Goal: Task Accomplishment & Management: Use online tool/utility

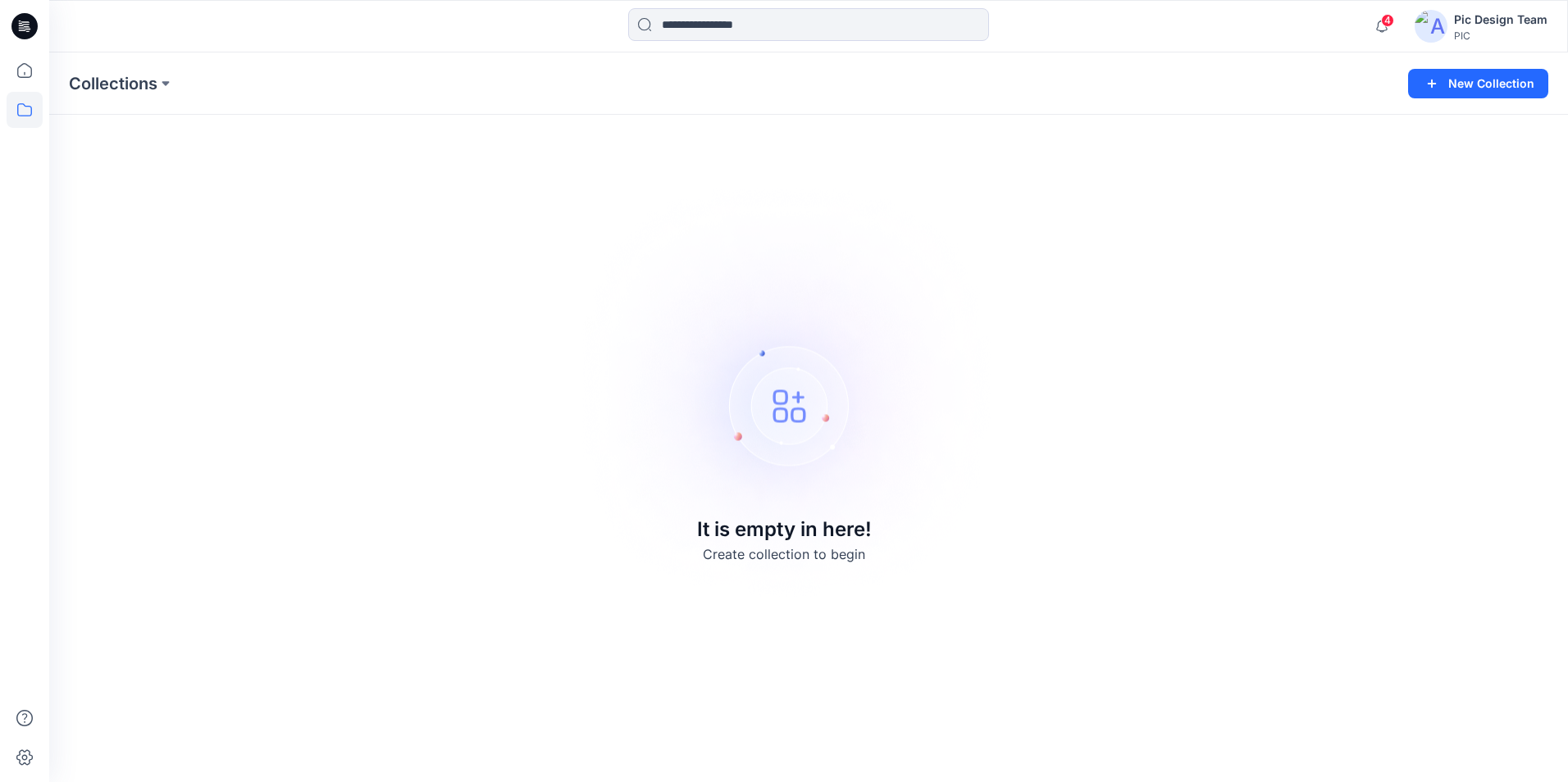
click at [1432, 18] on img at bounding box center [1431, 26] width 33 height 33
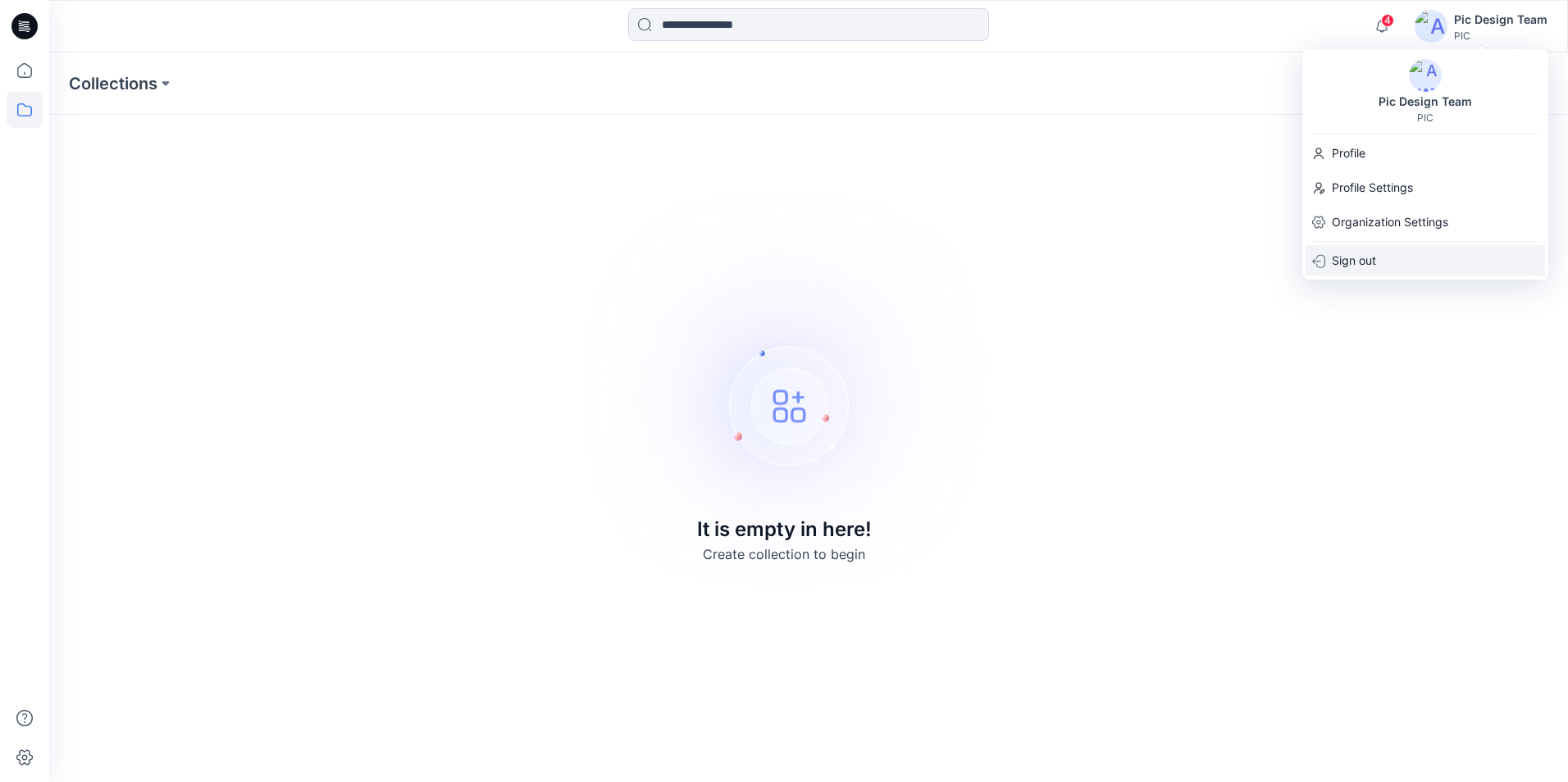
click at [1368, 259] on p "Sign out" at bounding box center [1354, 260] width 45 height 31
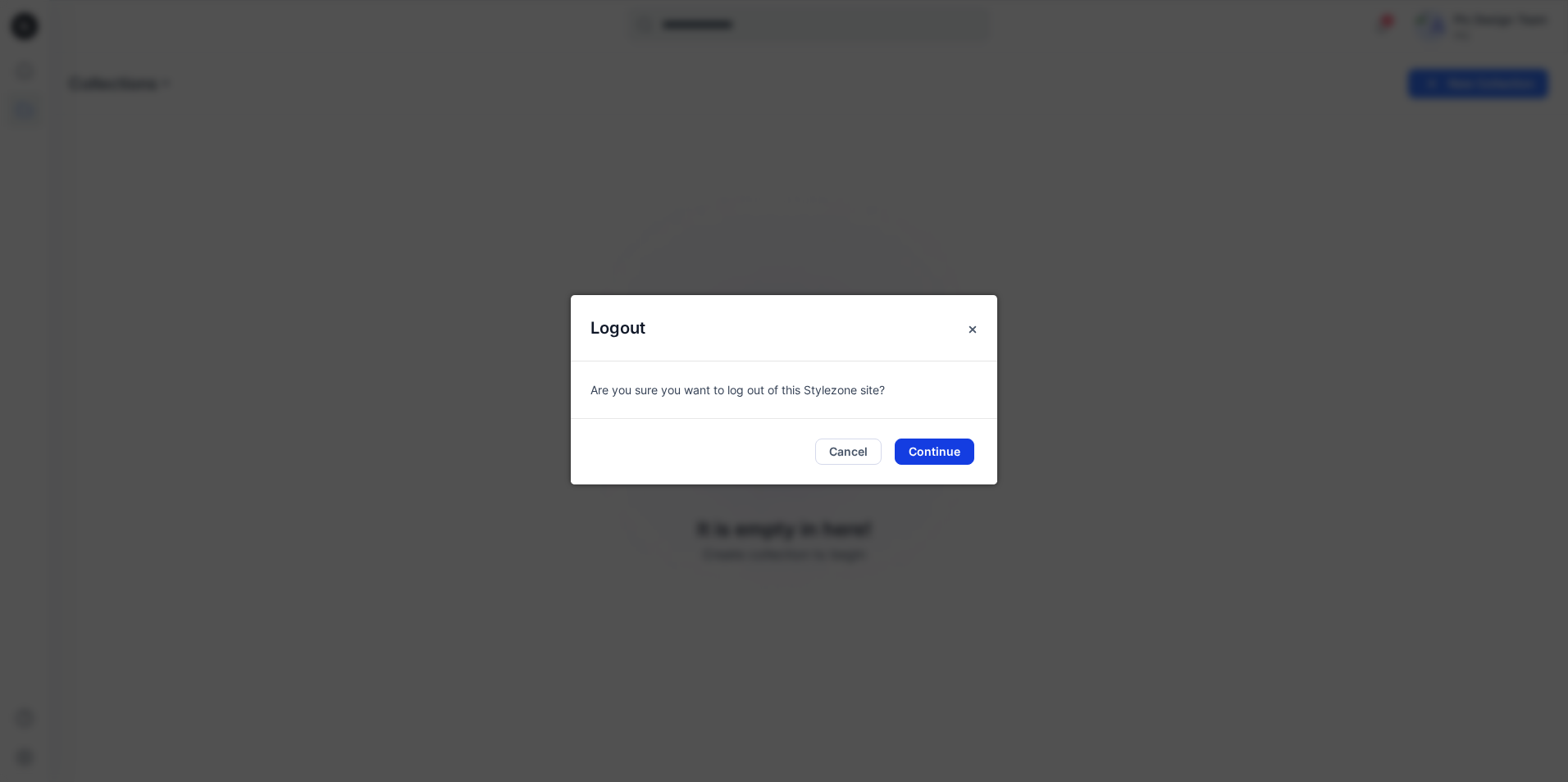
click at [935, 453] on button "Continue" at bounding box center [934, 451] width 79 height 26
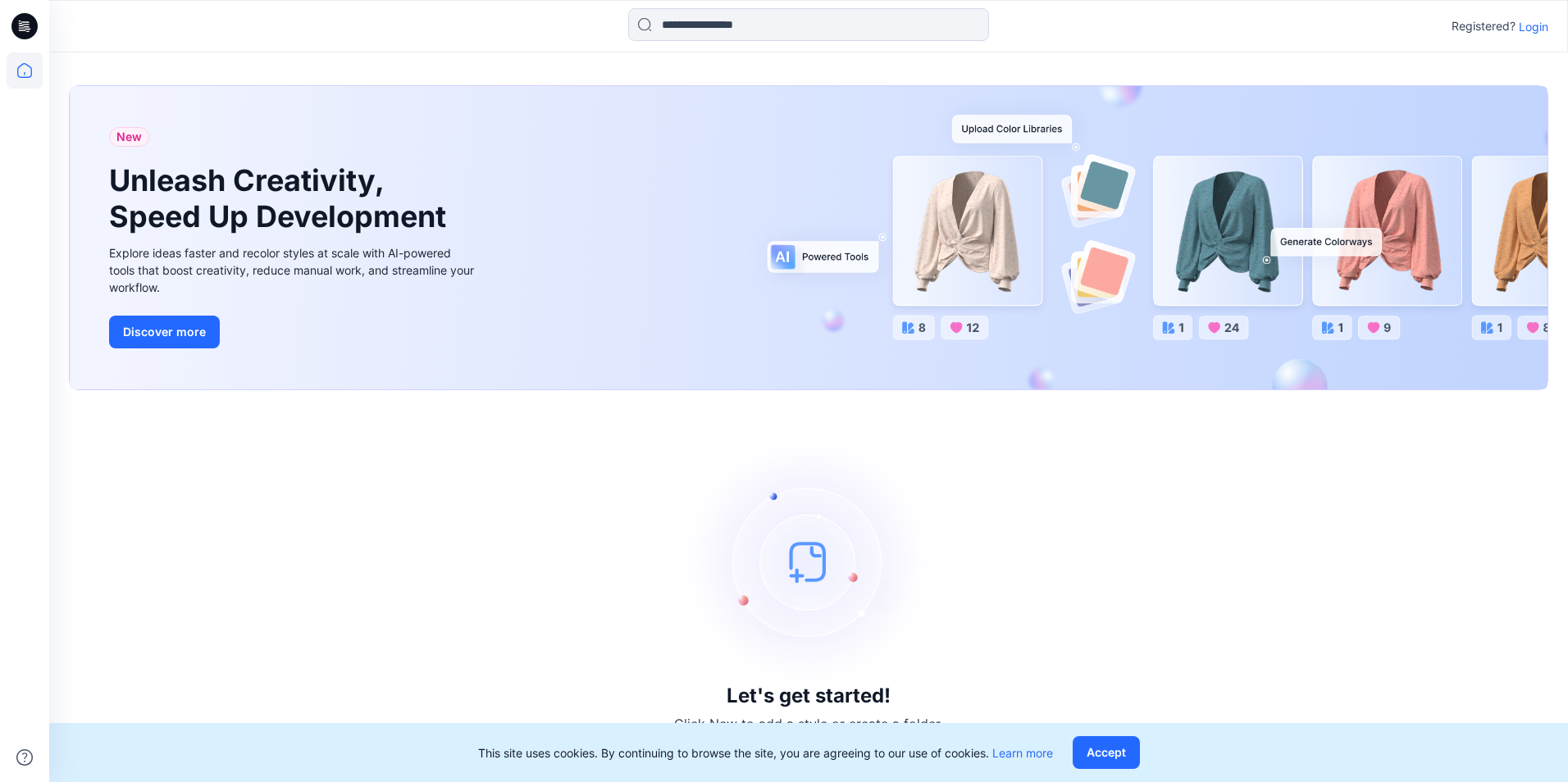
click at [1539, 24] on p "Login" at bounding box center [1533, 27] width 29 height 17
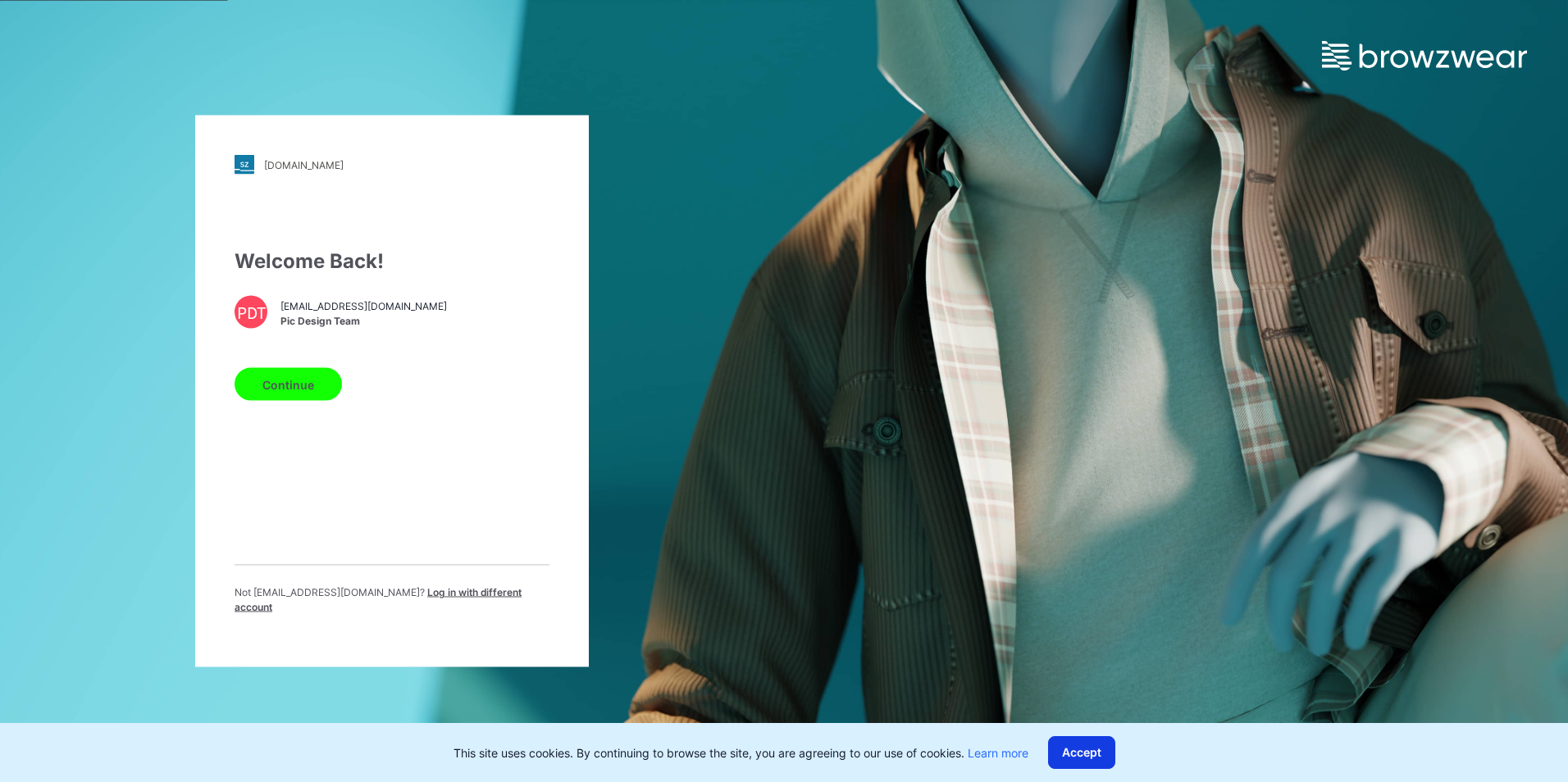
click at [1092, 753] on button "Accept" at bounding box center [1081, 753] width 67 height 33
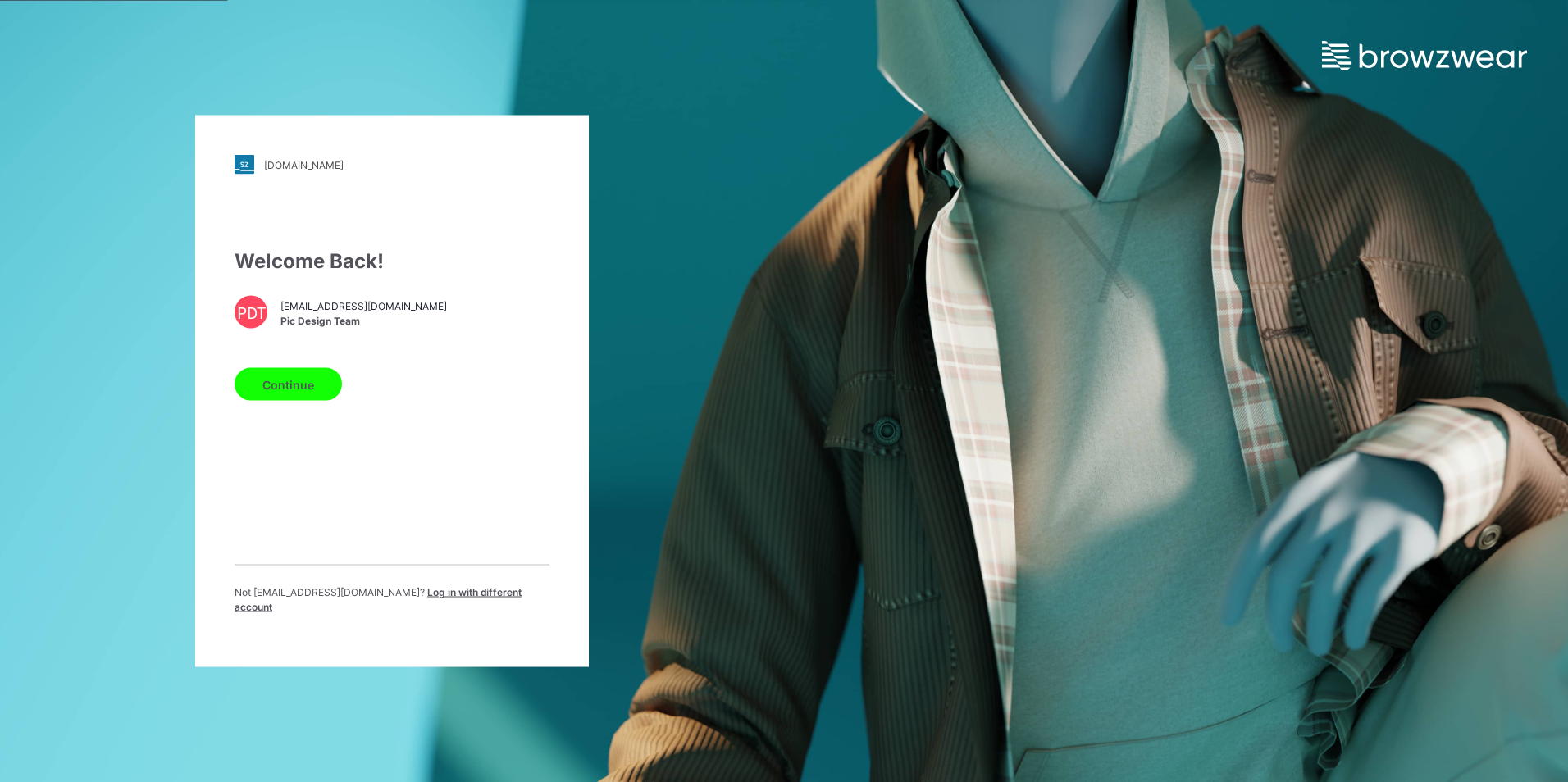
click at [309, 400] on button "Continue" at bounding box center [287, 384] width 107 height 33
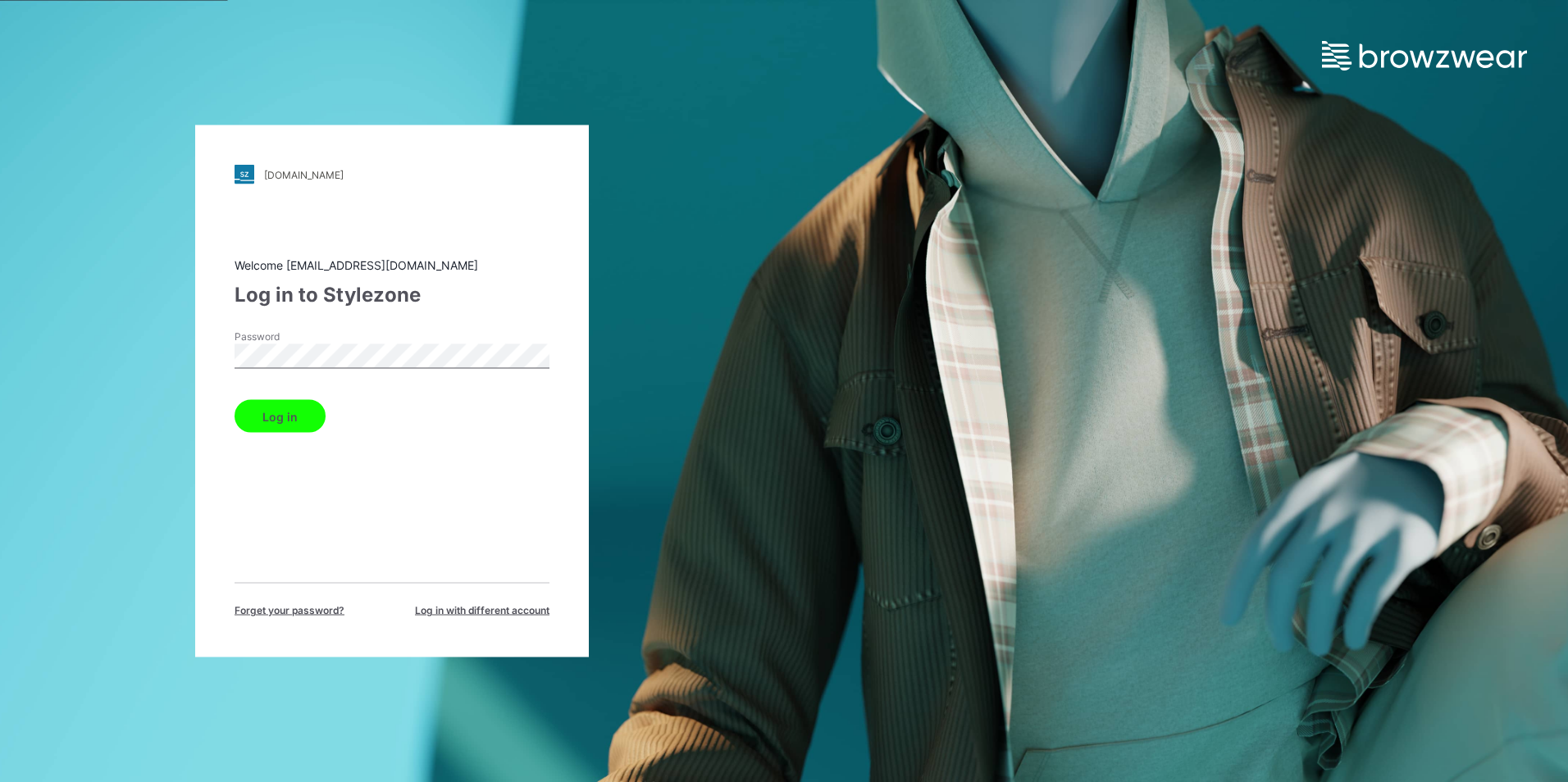
click at [288, 414] on button "Log in" at bounding box center [280, 416] width 91 height 33
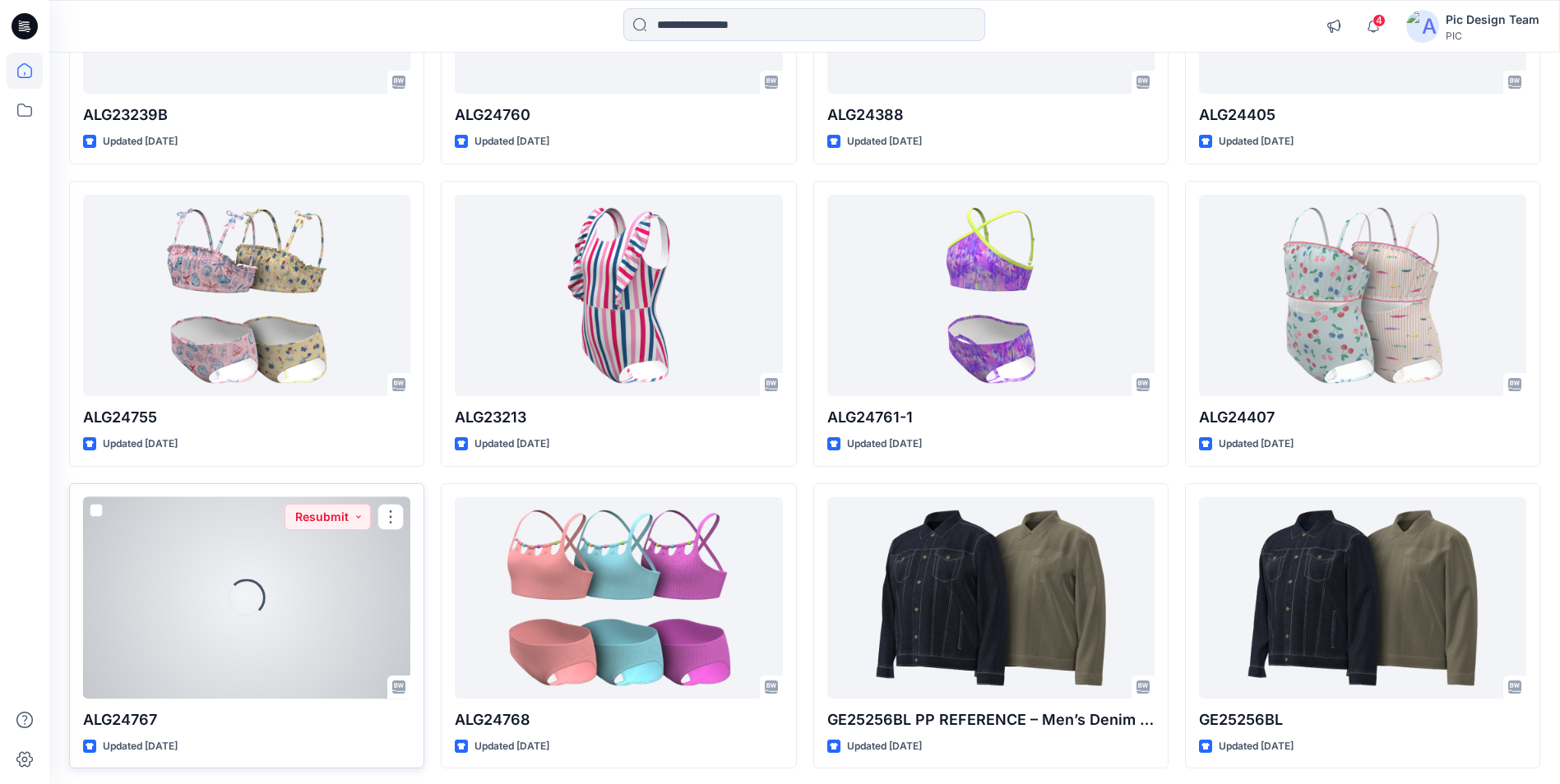
scroll to position [987, 0]
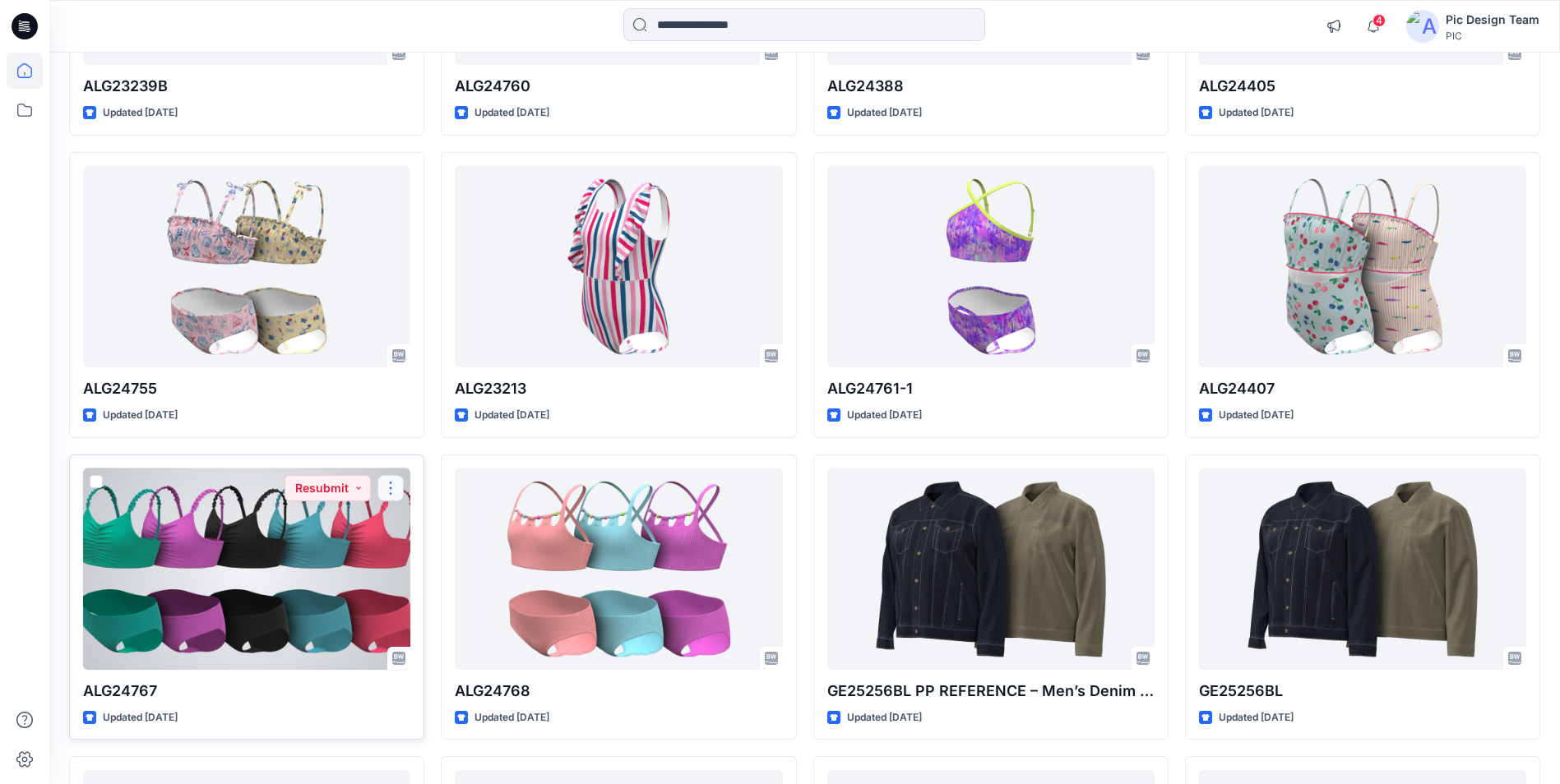
drag, startPoint x: 393, startPoint y: 488, endPoint x: 382, endPoint y: 492, distance: 11.7
click at [393, 488] on button "button" at bounding box center [390, 488] width 26 height 26
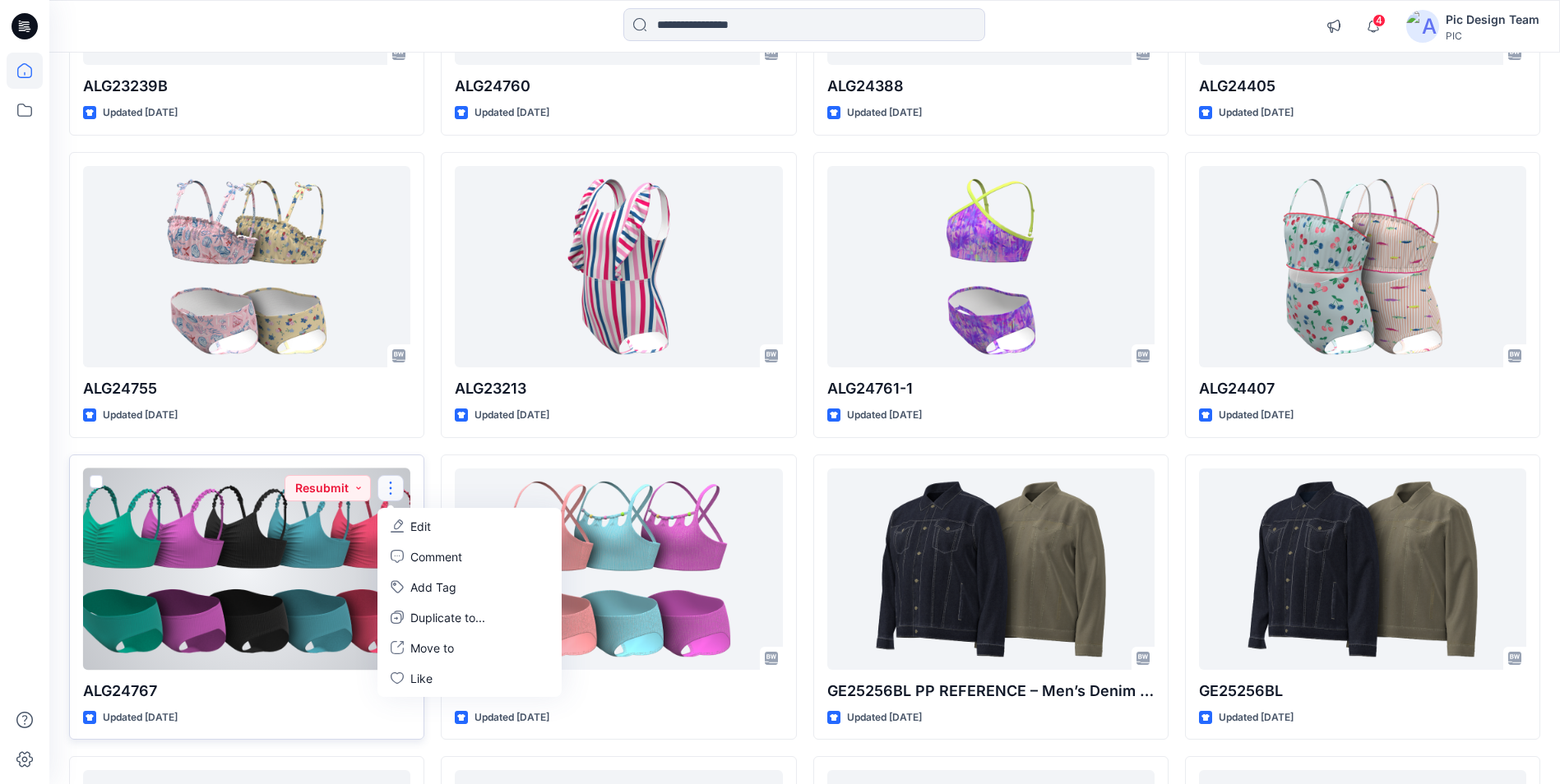
click at [314, 568] on div at bounding box center [247, 570] width 327 height 202
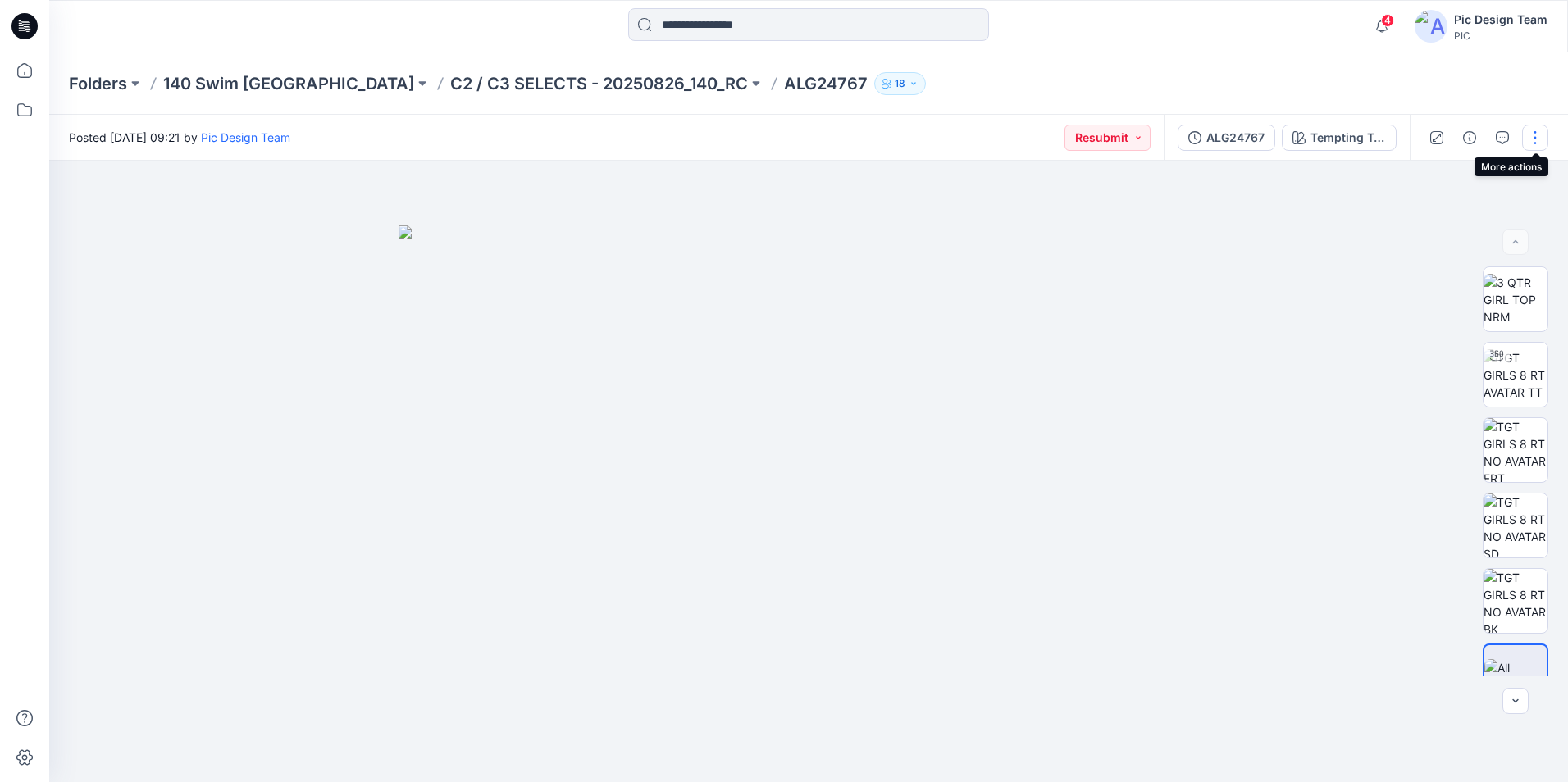
click at [1532, 135] on button "button" at bounding box center [1534, 137] width 26 height 26
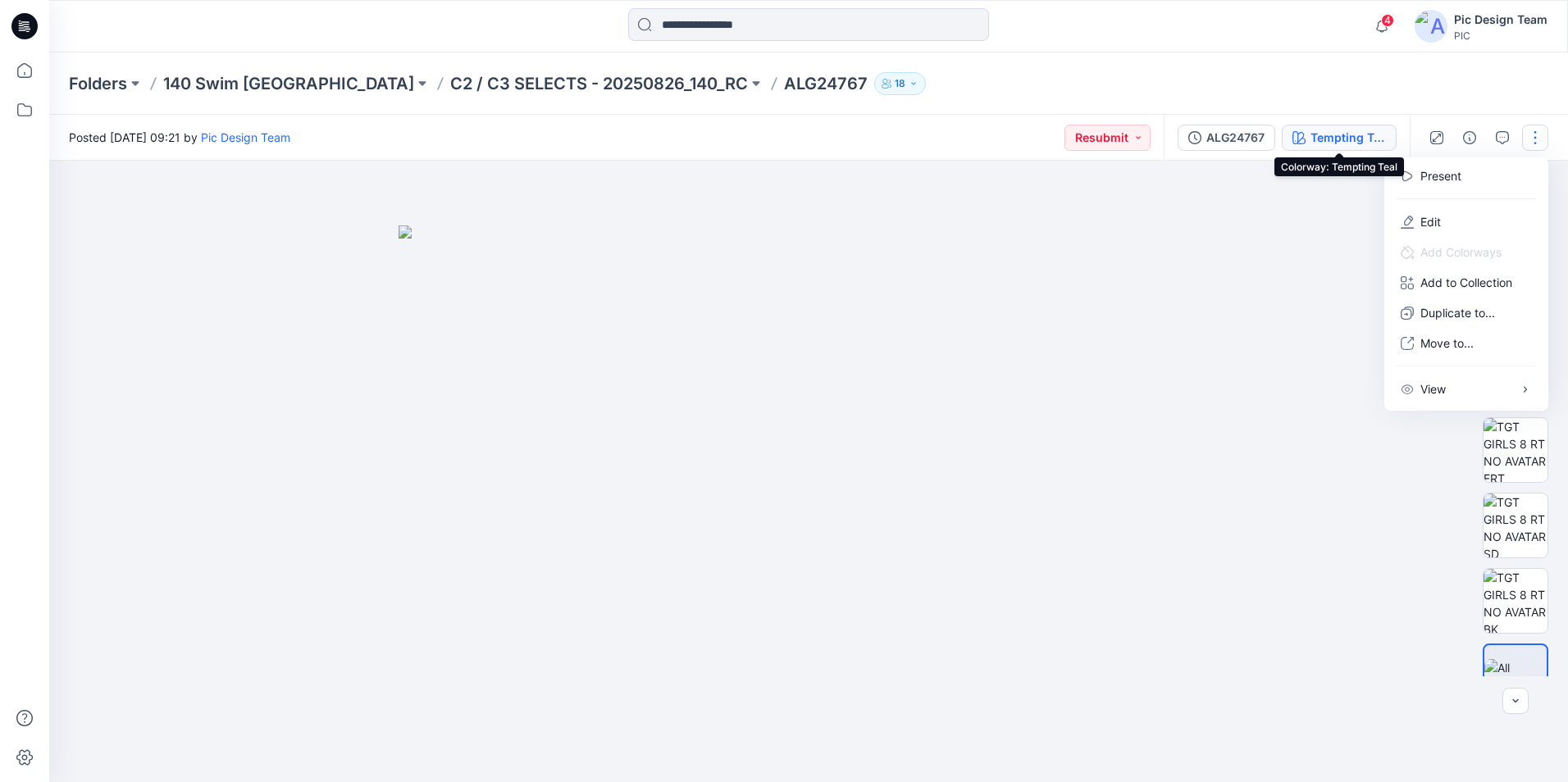
click at [1338, 139] on div "Tempting Teal" at bounding box center [1348, 137] width 75 height 18
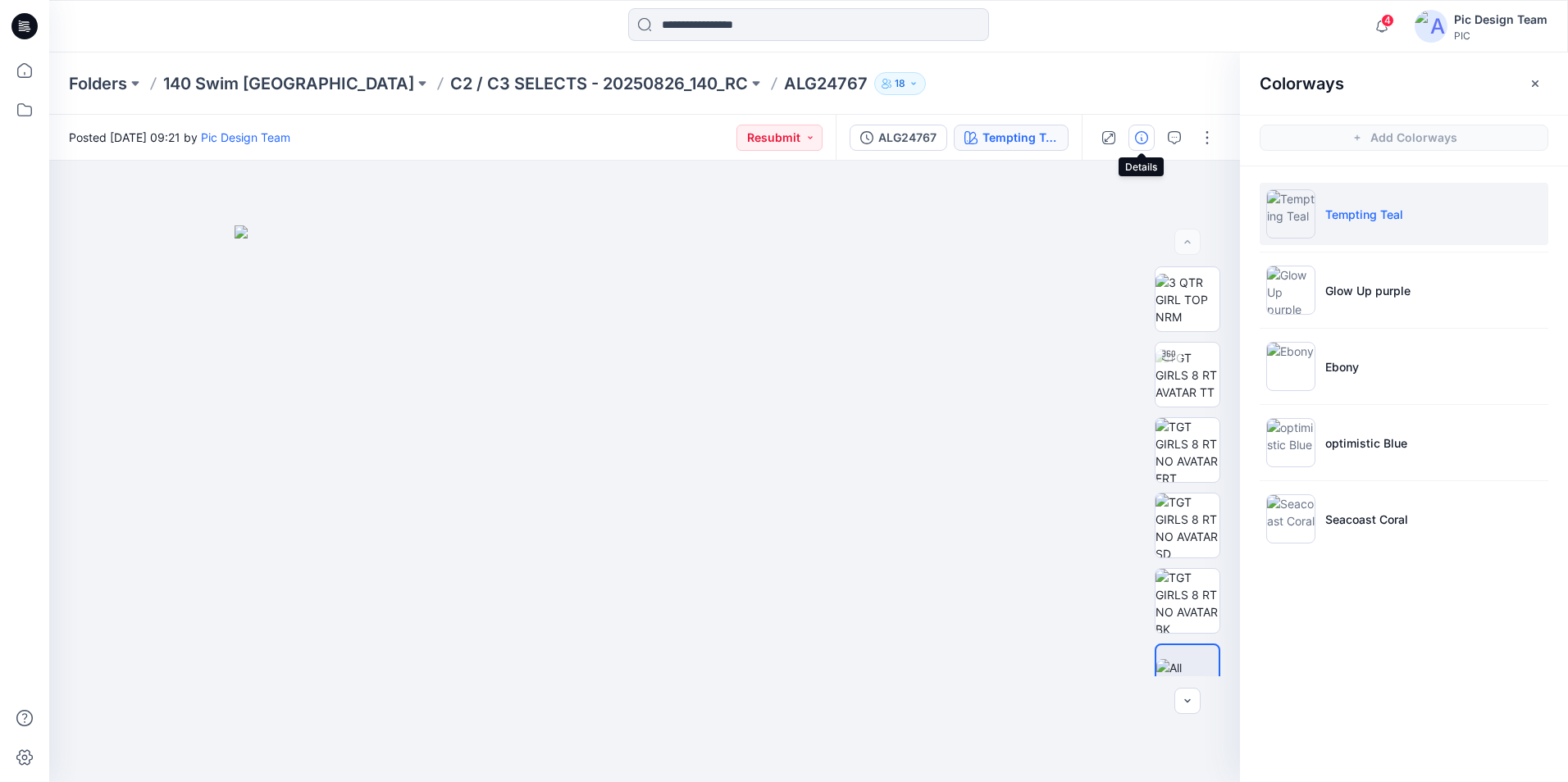
click at [1142, 137] on icon "button" at bounding box center [1141, 138] width 14 height 14
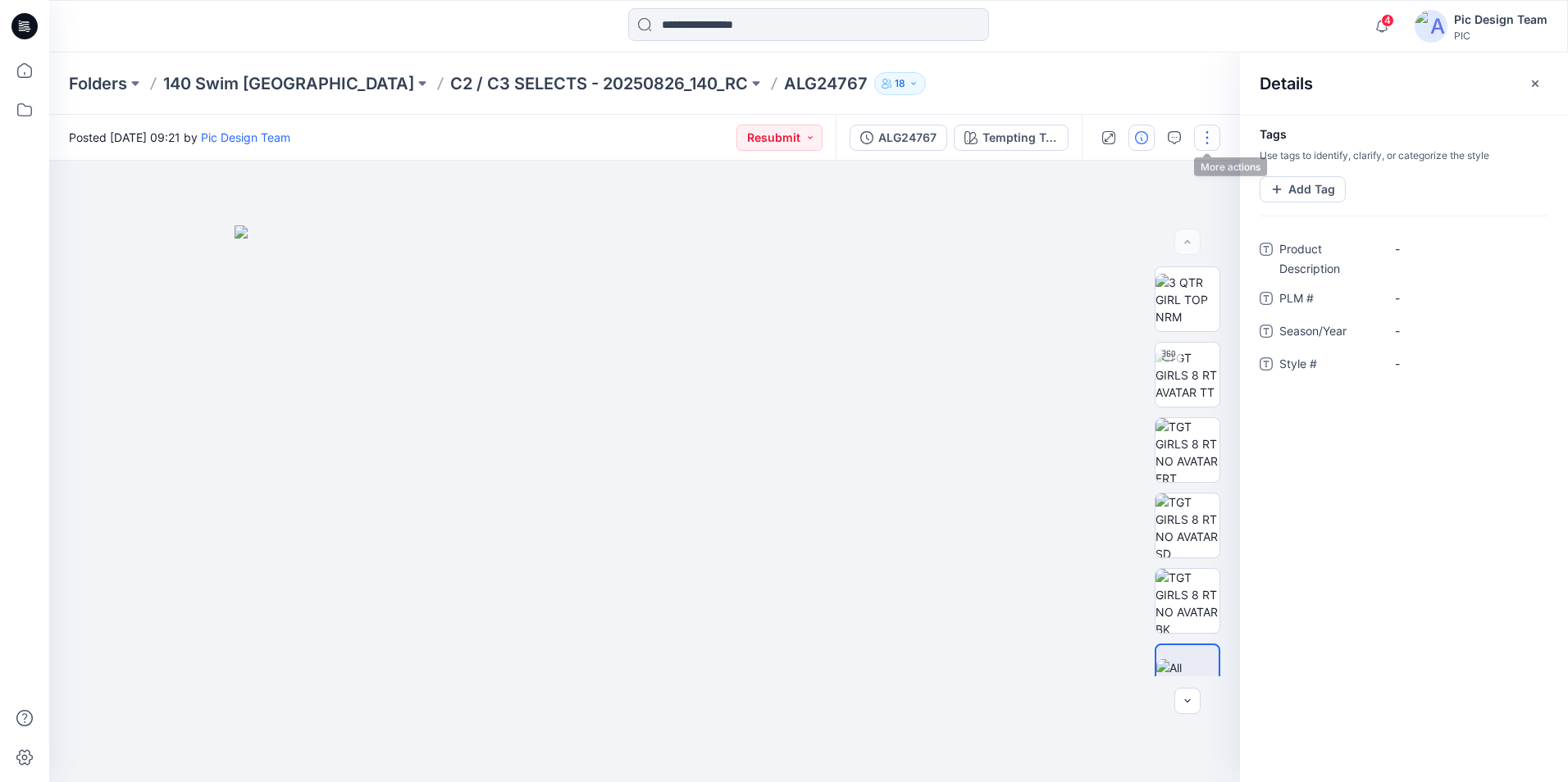
click at [1212, 132] on button "button" at bounding box center [1206, 137] width 26 height 26
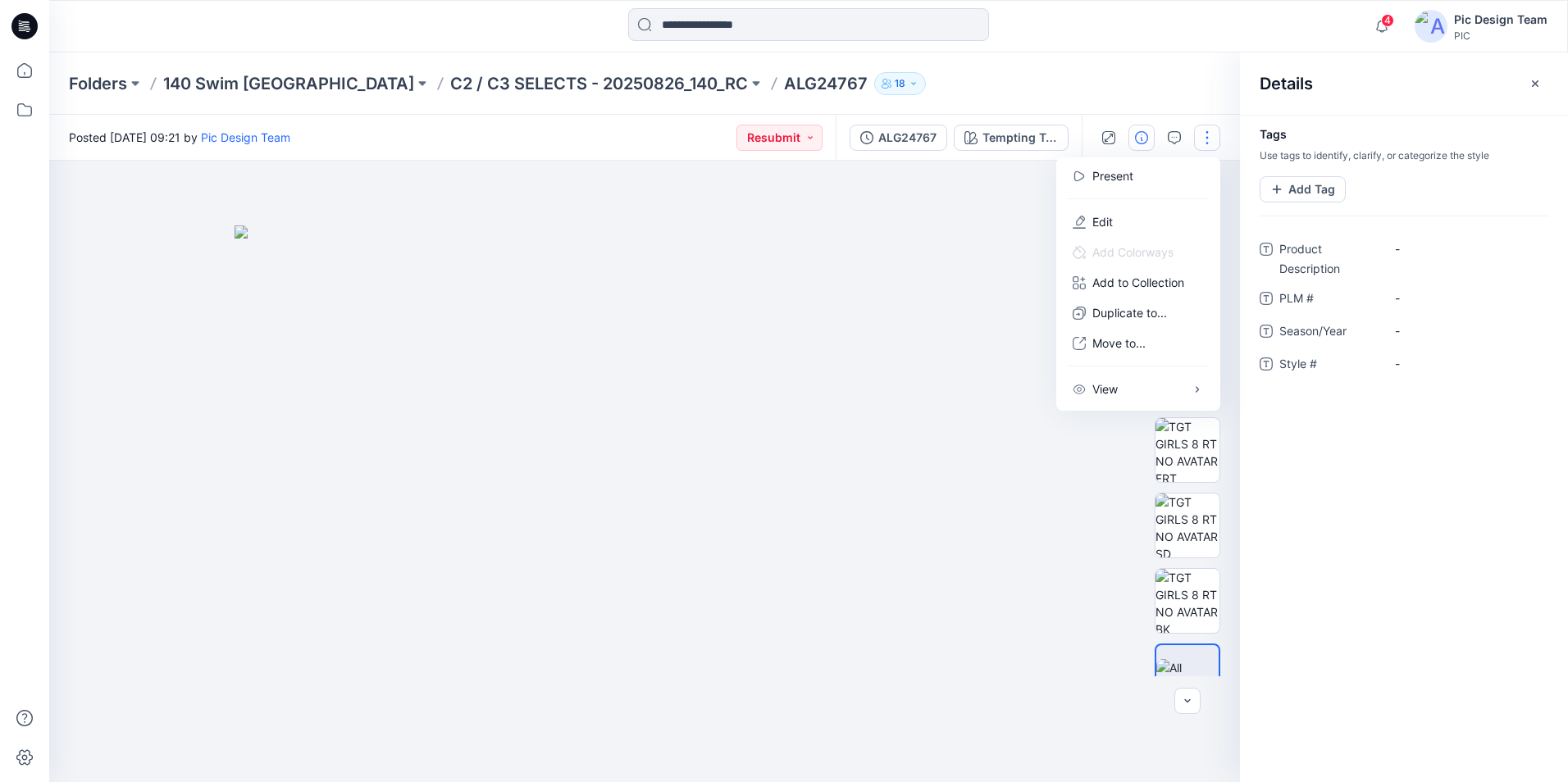
click at [1210, 136] on button "button" at bounding box center [1206, 137] width 26 height 26
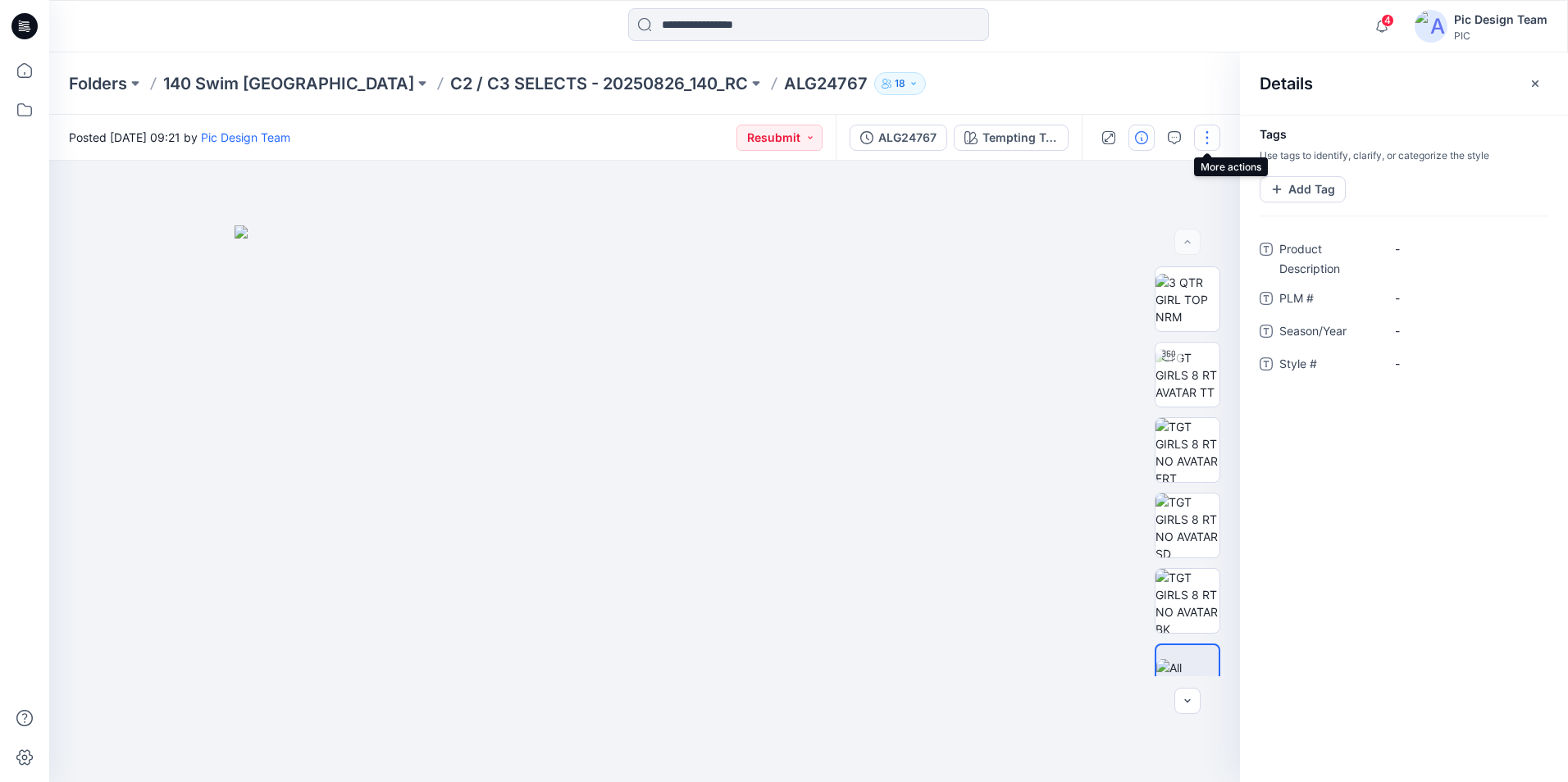
click at [1210, 136] on button "button" at bounding box center [1206, 137] width 26 height 26
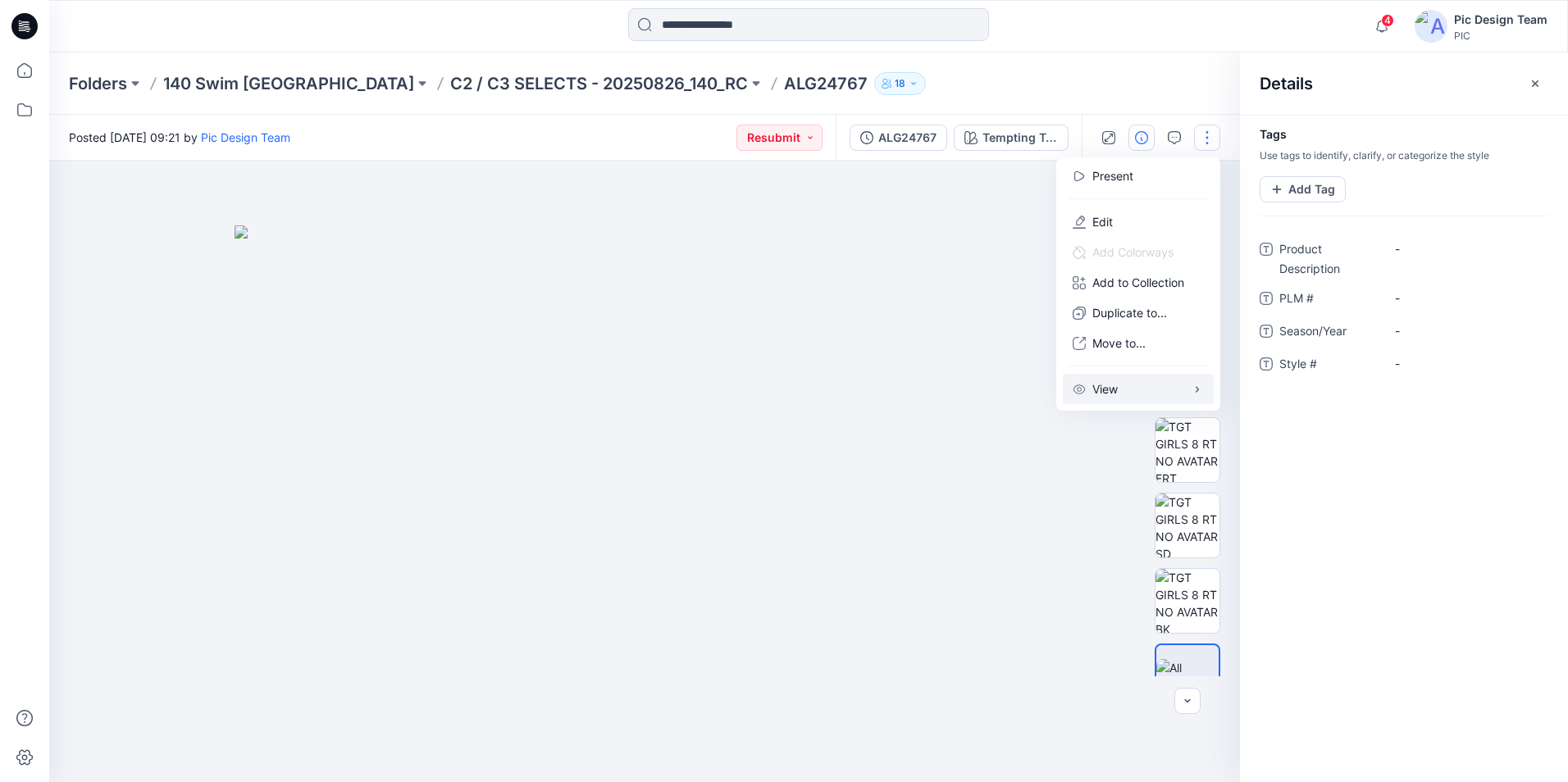
click at [1118, 390] on p "View" at bounding box center [1104, 389] width 25 height 17
click at [1473, 392] on div "Product Description - PLM # - Season/Year - Style # -" at bounding box center [1403, 316] width 288 height 161
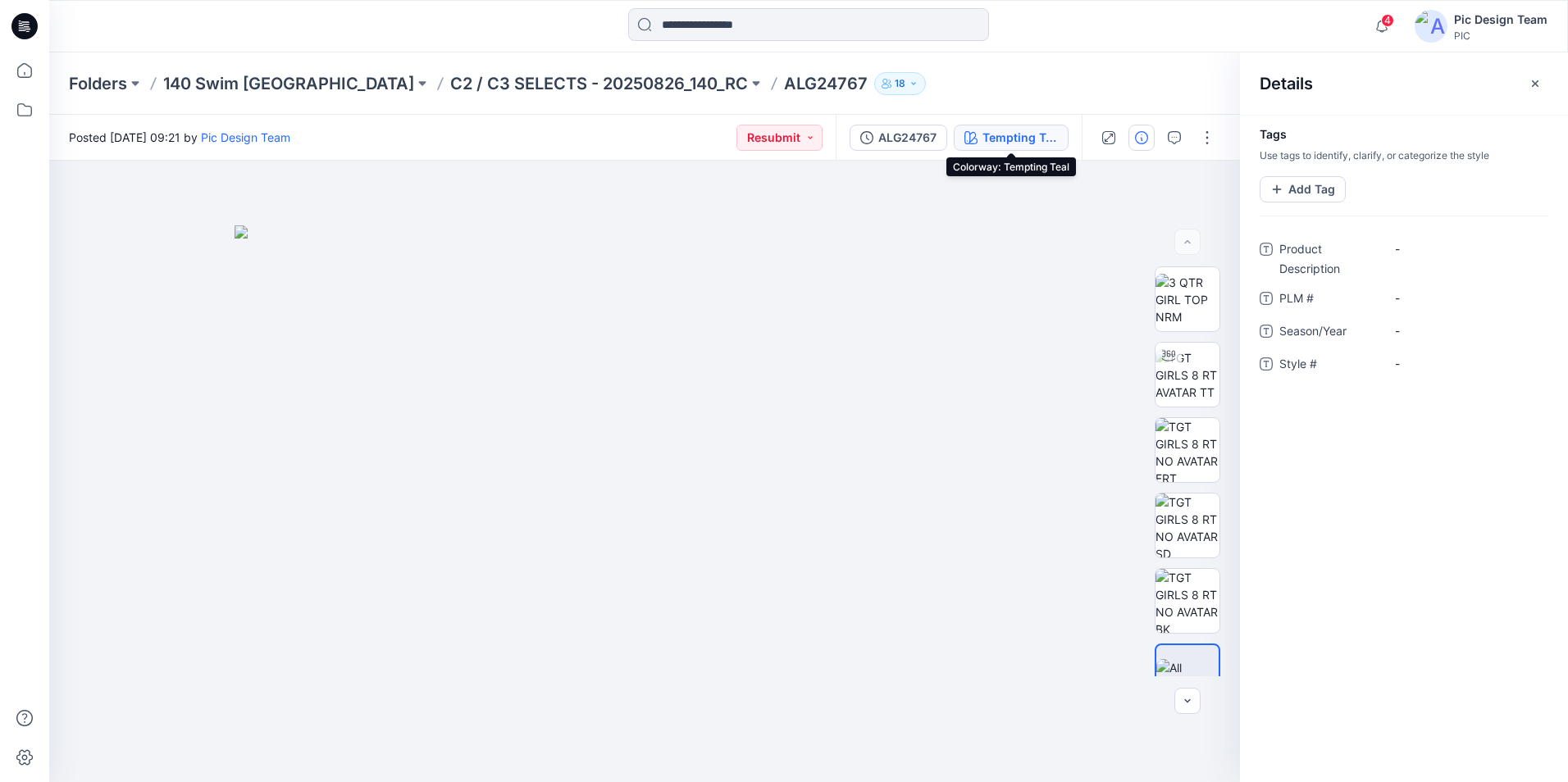
click at [1011, 137] on div "Tempting Teal" at bounding box center [1020, 137] width 75 height 18
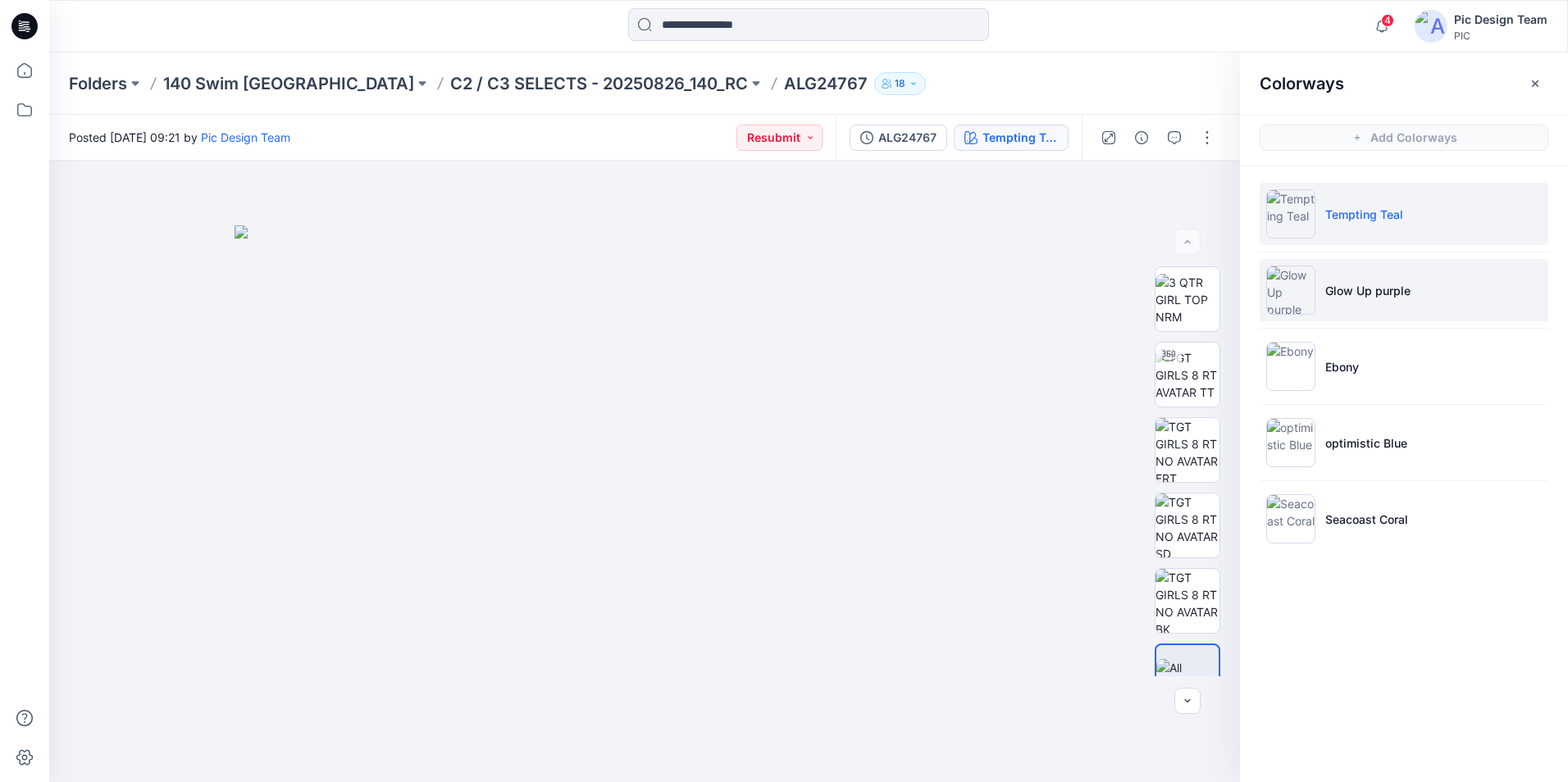
click at [1411, 286] on li "Glow Up purple" at bounding box center [1403, 290] width 288 height 62
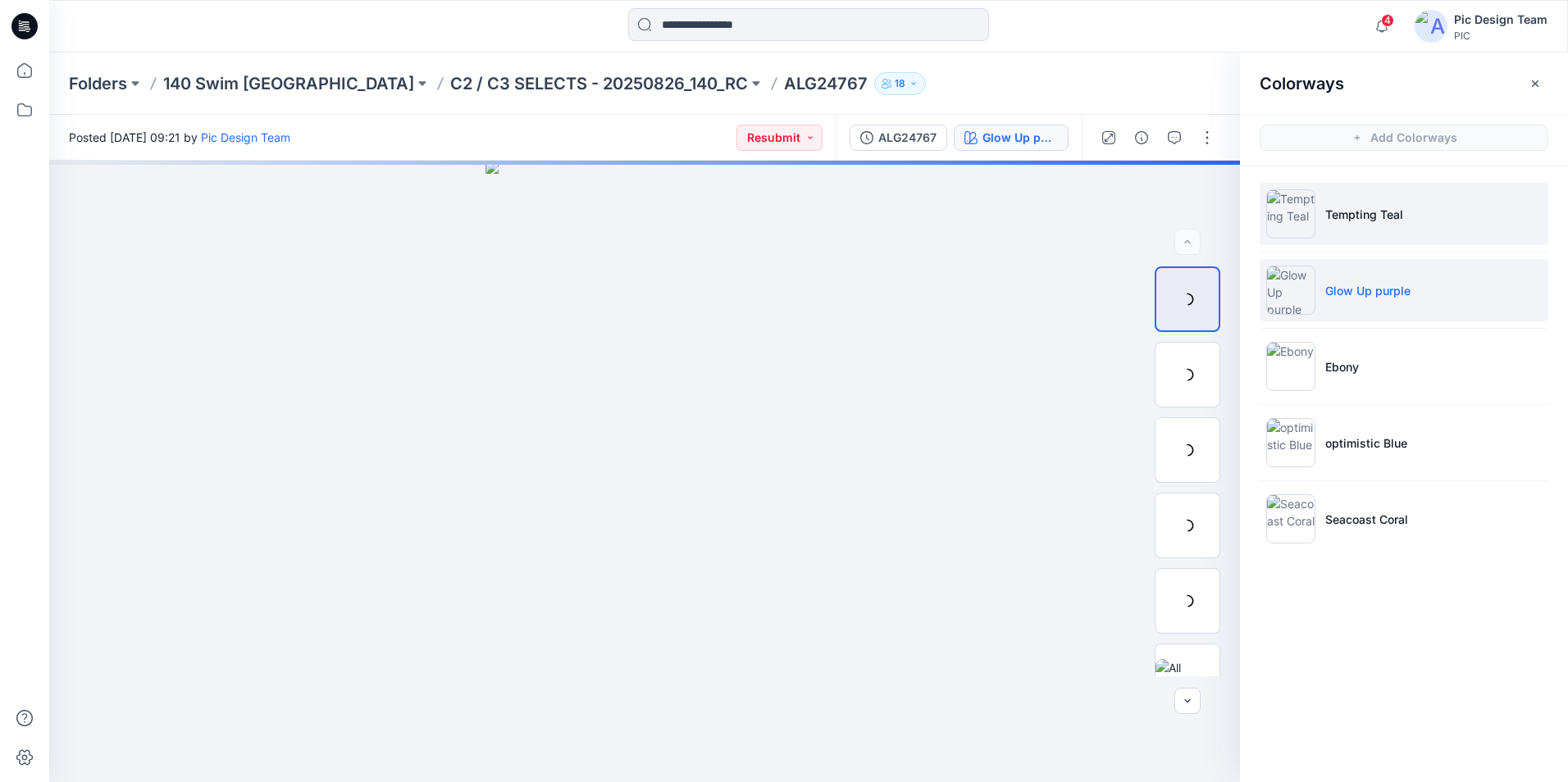
click at [1402, 217] on li "Tempting Teal" at bounding box center [1403, 214] width 288 height 62
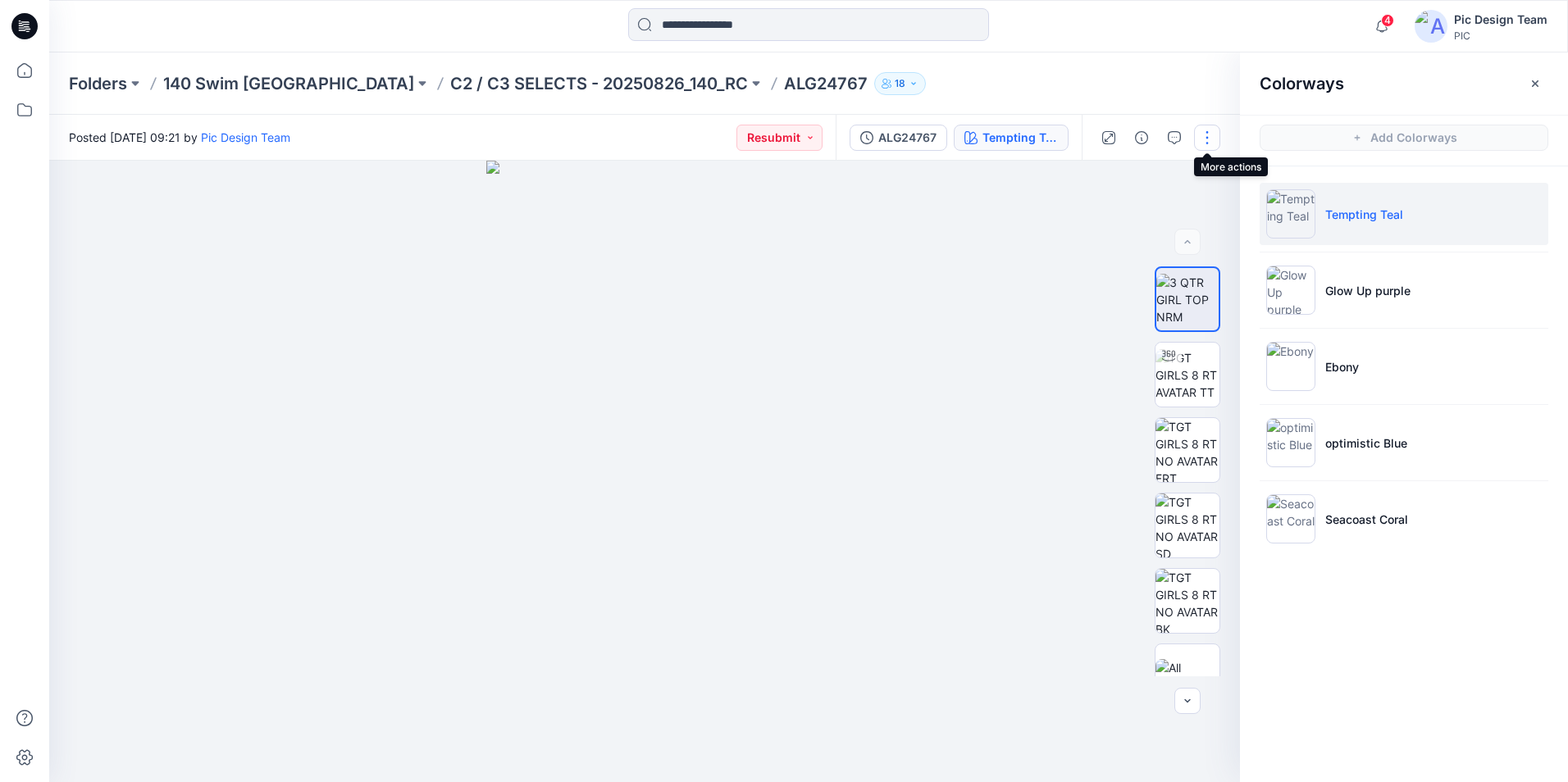
click at [1210, 142] on button "button" at bounding box center [1206, 137] width 26 height 26
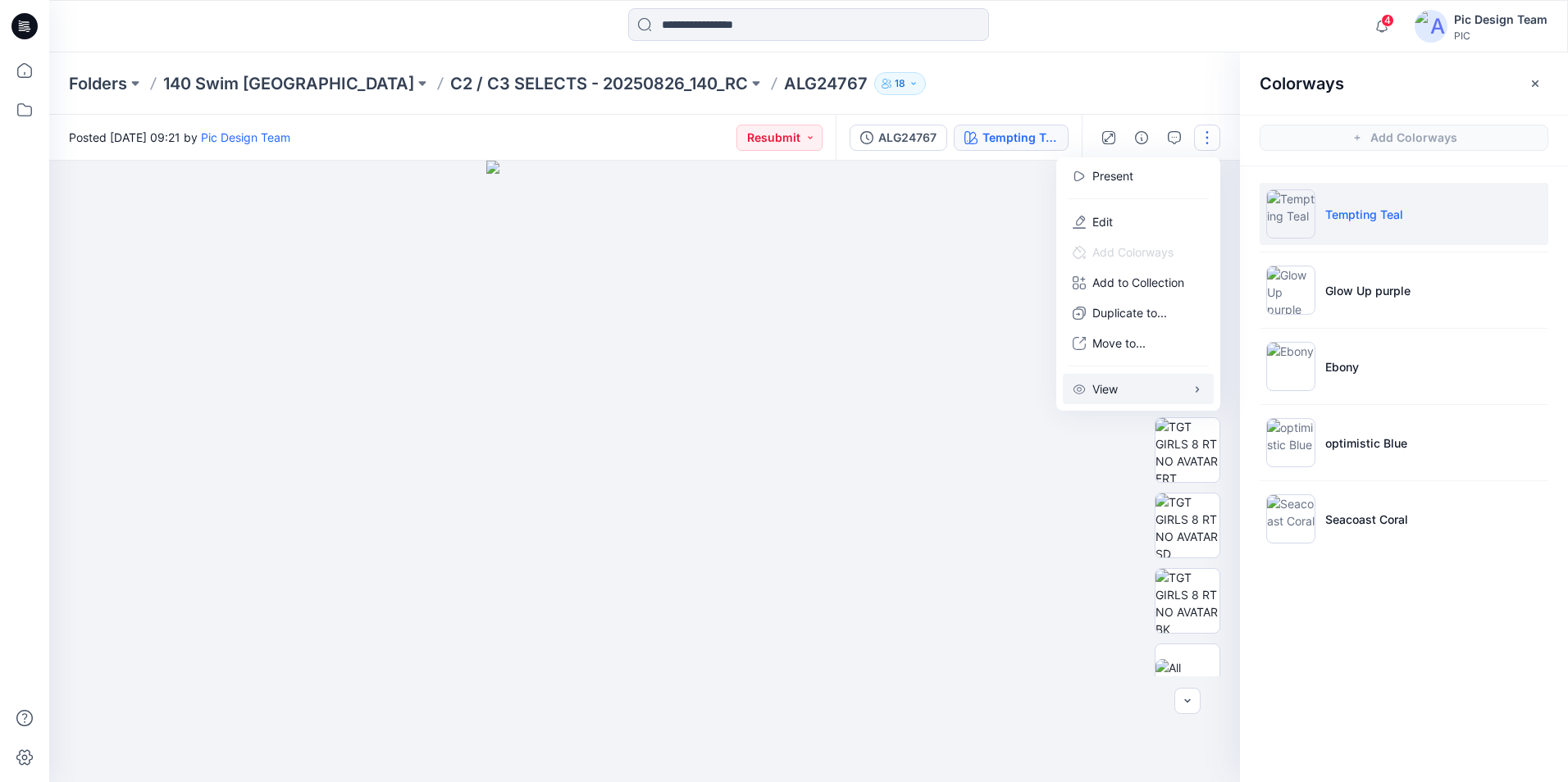
click at [1109, 386] on p "View" at bounding box center [1104, 389] width 25 height 17
click at [980, 617] on div at bounding box center [645, 471] width 1191 height 621
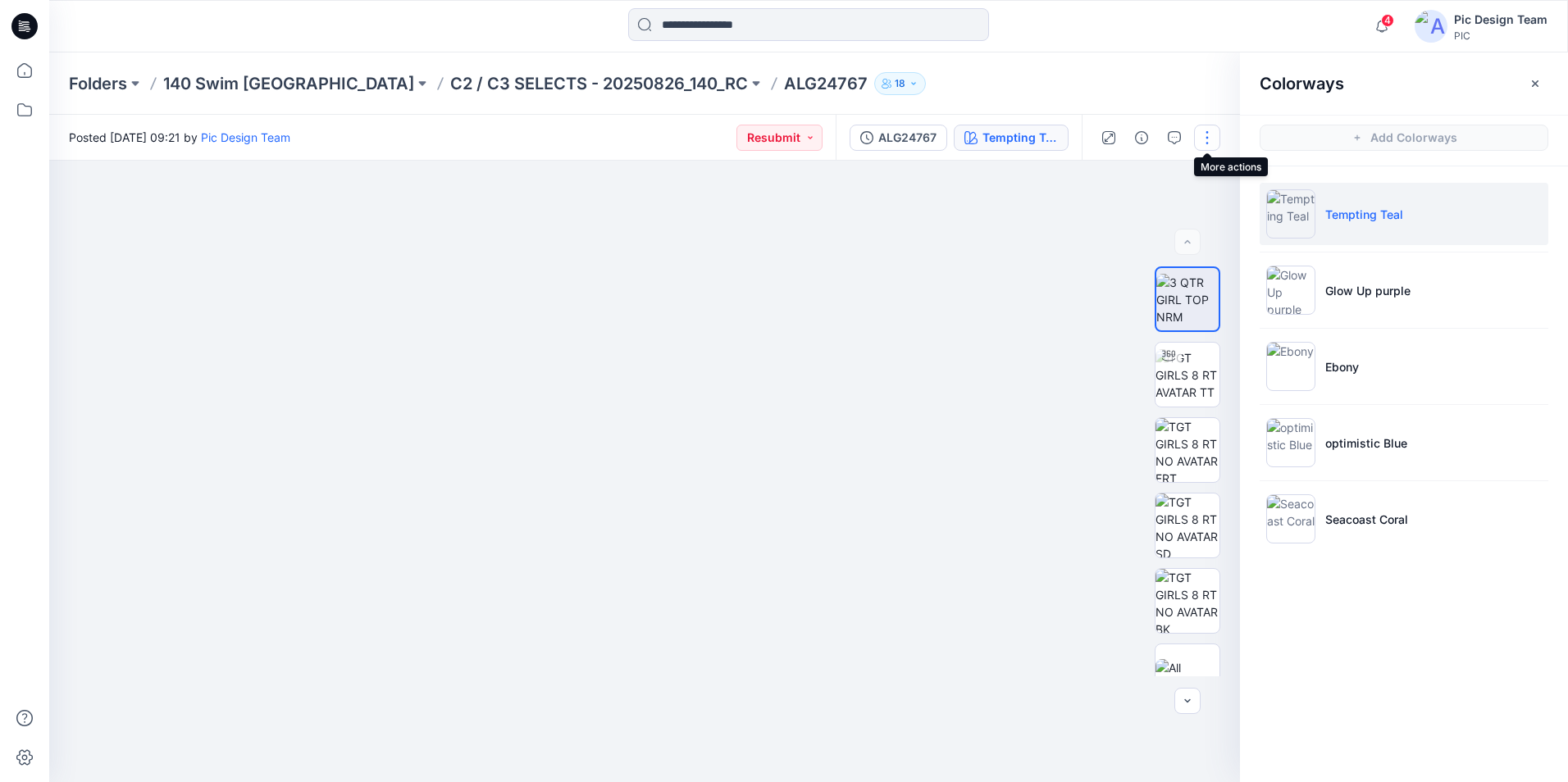
click at [1208, 137] on button "button" at bounding box center [1206, 137] width 26 height 26
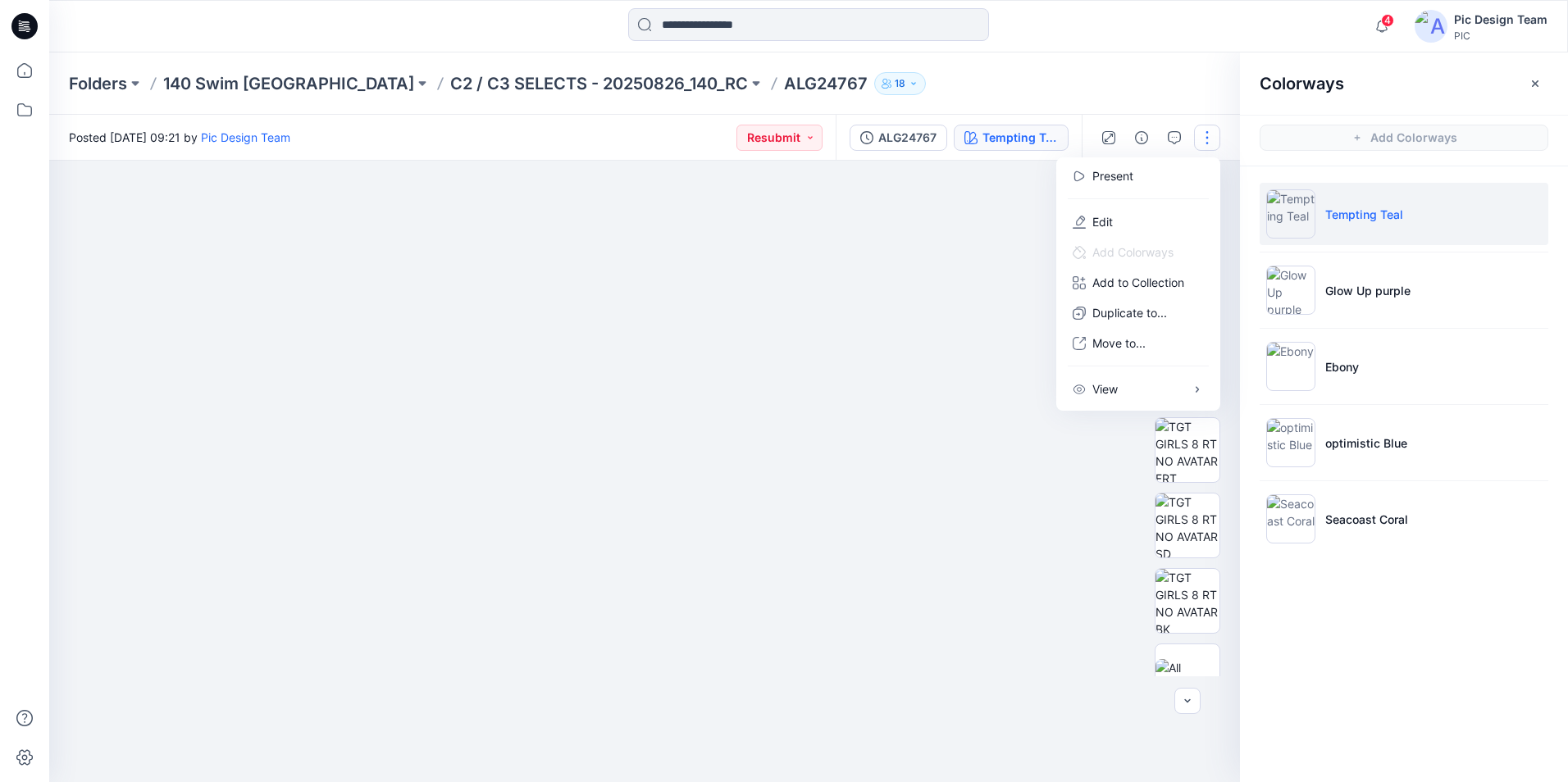
click at [952, 314] on div at bounding box center [645, 471] width 1191 height 621
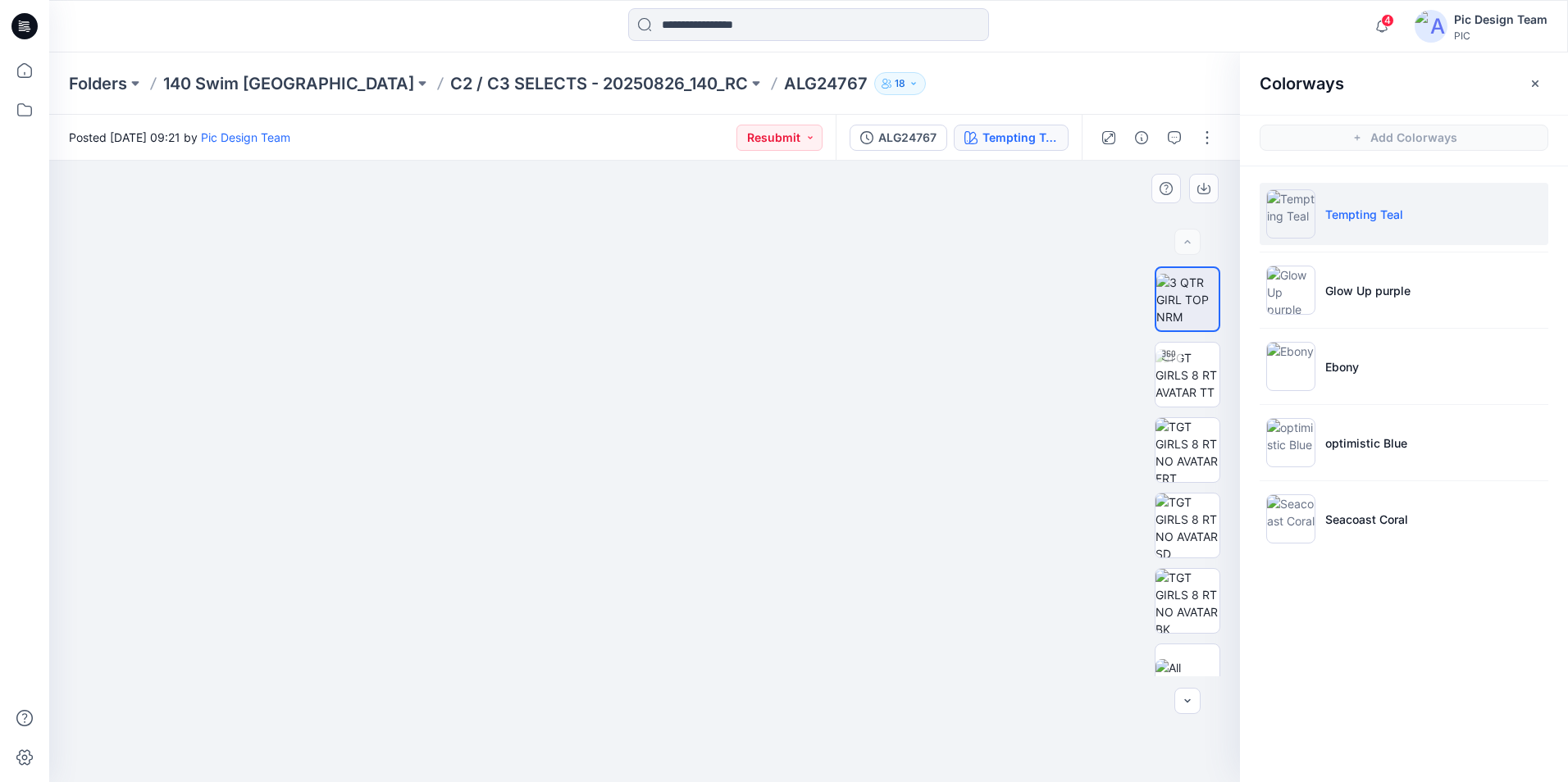
click at [967, 326] on div at bounding box center [645, 471] width 1191 height 621
click at [969, 325] on div at bounding box center [645, 471] width 1191 height 621
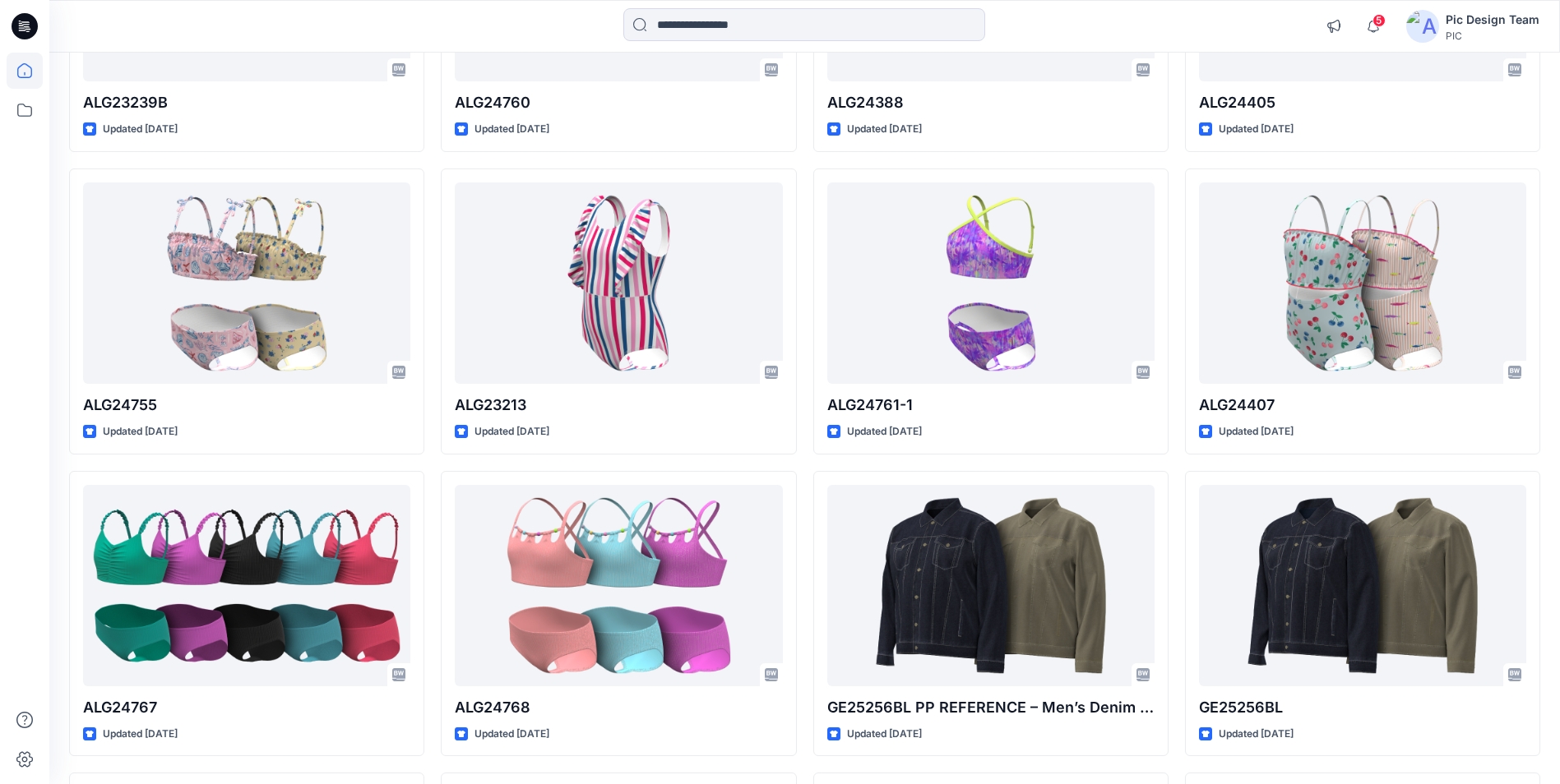
scroll to position [992, 0]
